Goal: Find specific page/section: Locate a particular part of the current website

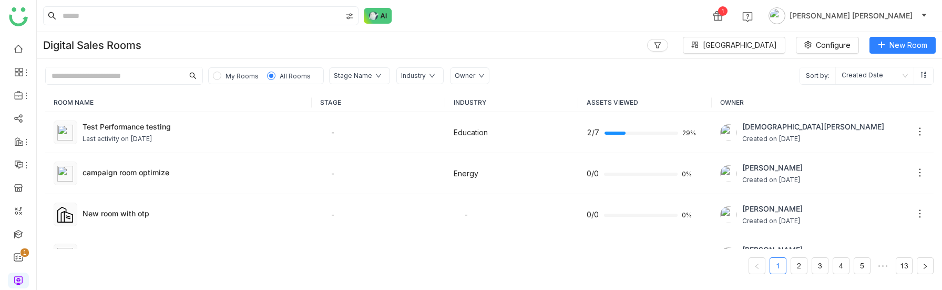
click at [68, 131] on img at bounding box center [65, 133] width 16 height 16
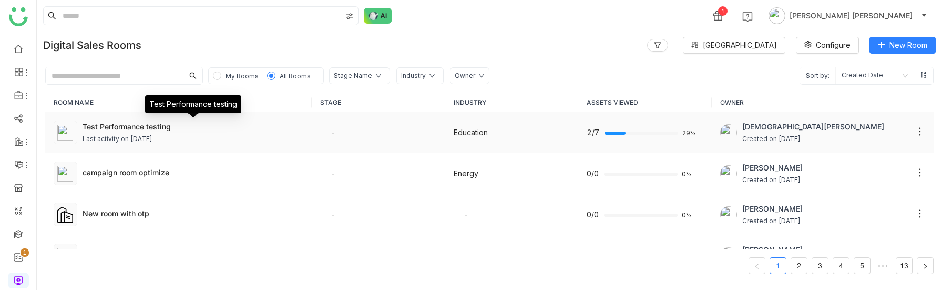
click at [168, 126] on div "Test Performance testing" at bounding box center [193, 126] width 221 height 11
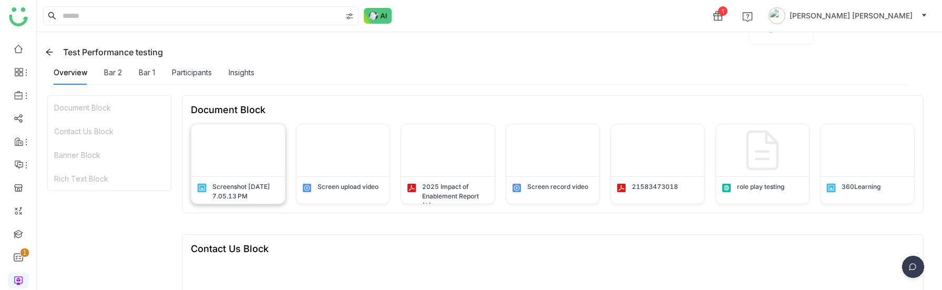
scroll to position [104, 0]
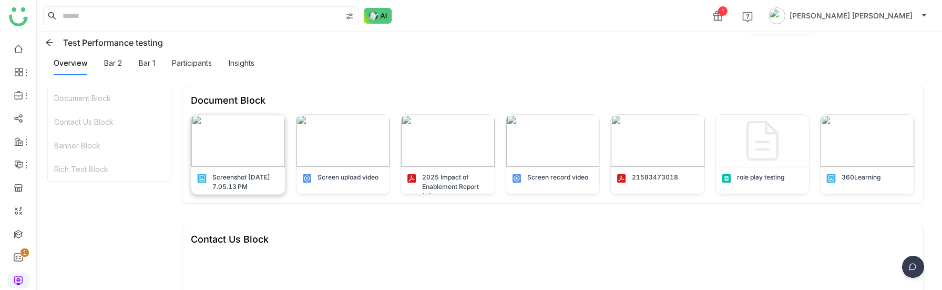
click at [245, 138] on img at bounding box center [238, 141] width 94 height 52
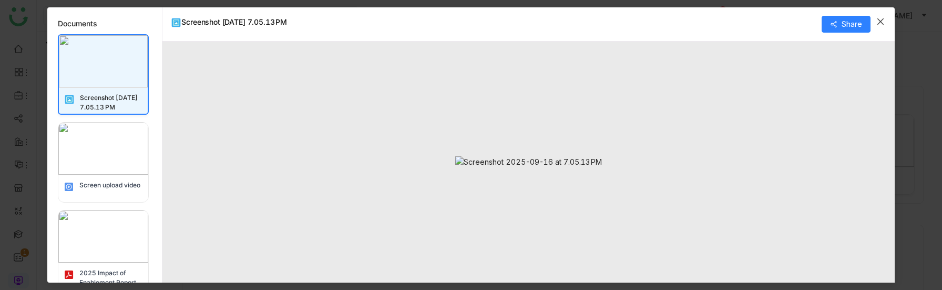
click at [123, 164] on img at bounding box center [103, 149] width 90 height 52
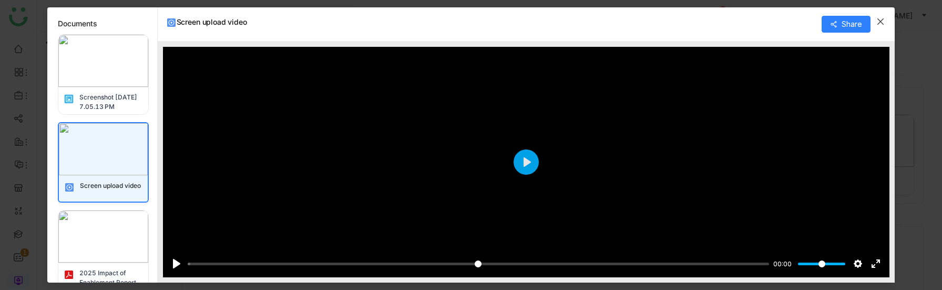
click at [127, 242] on img at bounding box center [103, 236] width 90 height 52
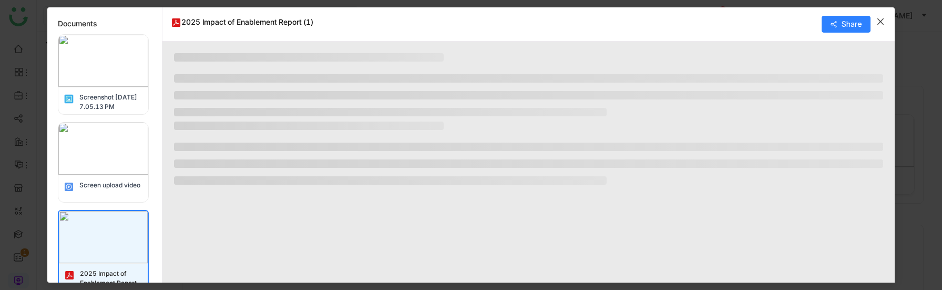
click at [885, 17] on span "Close" at bounding box center [880, 21] width 28 height 28
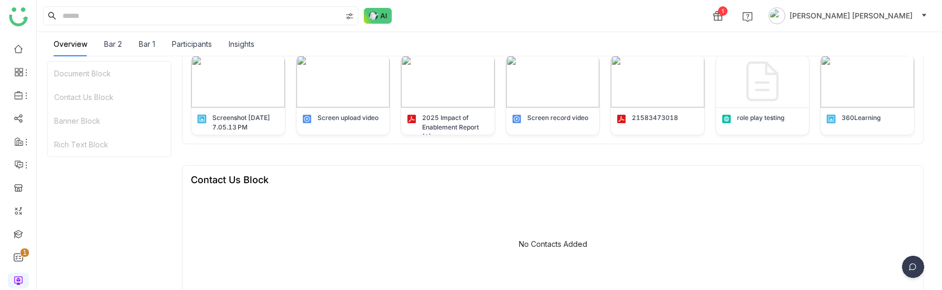
scroll to position [427, 0]
